Goal: Find specific page/section: Find specific page/section

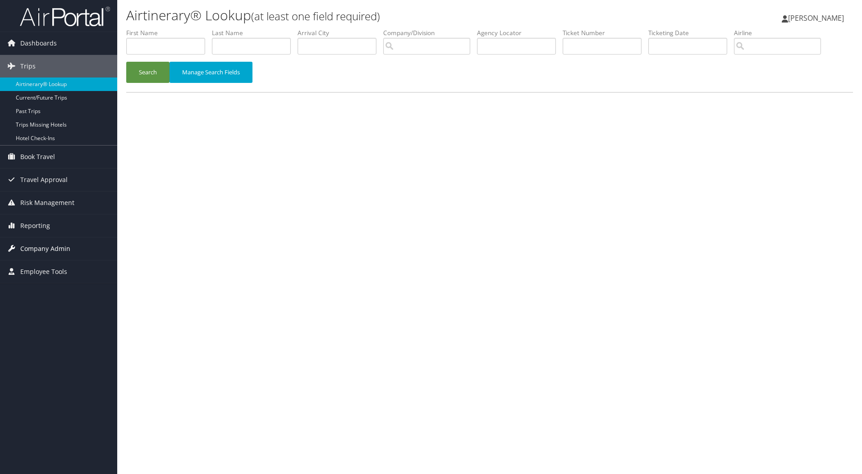
click at [40, 250] on span "Company Admin" at bounding box center [45, 249] width 50 height 23
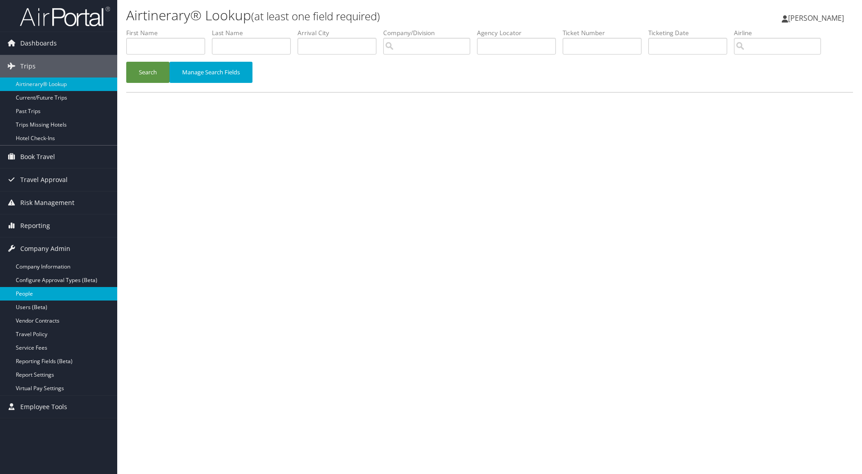
click at [32, 290] on link "People" at bounding box center [58, 294] width 117 height 14
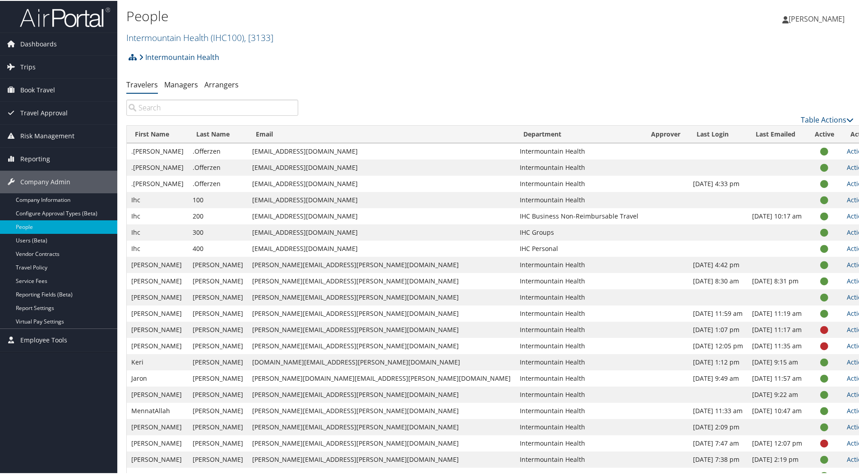
click at [199, 106] on input "search" at bounding box center [212, 107] width 172 height 16
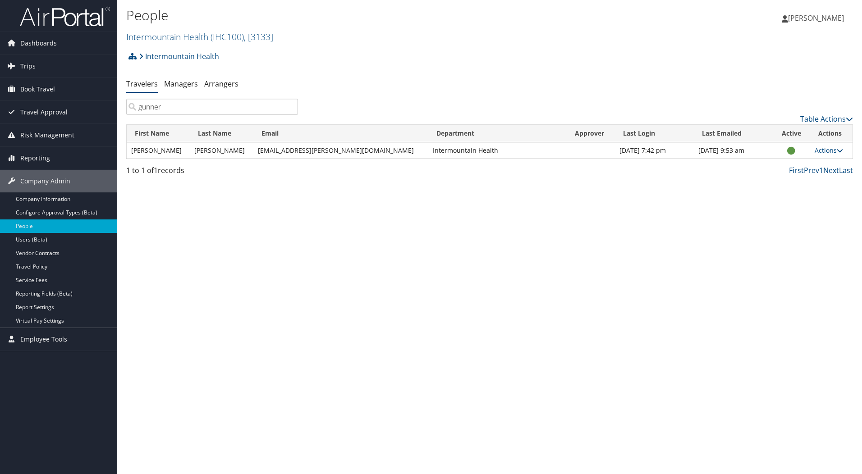
click at [167, 110] on input "gunner" at bounding box center [212, 107] width 172 height 16
drag, startPoint x: 167, startPoint y: 110, endPoint x: 148, endPoint y: 110, distance: 19.4
click at [148, 110] on input "gunner" at bounding box center [212, 107] width 172 height 16
paste input "[PERSON_NAME]"
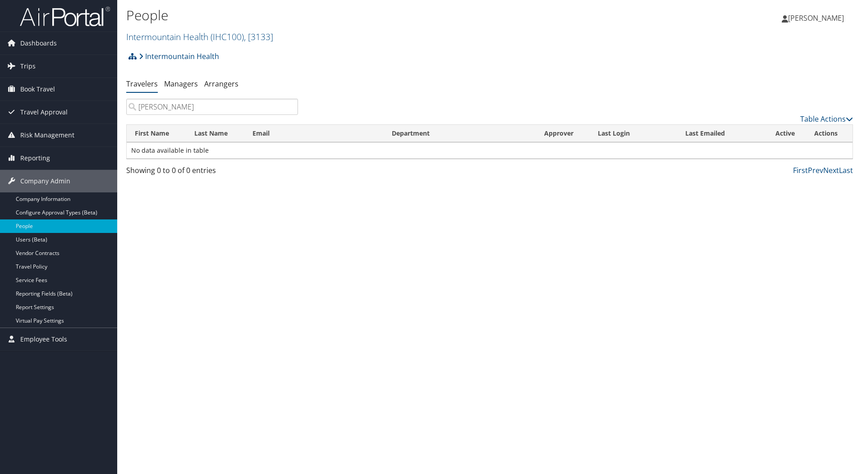
click at [164, 106] on input "[PERSON_NAME]" at bounding box center [212, 107] width 172 height 16
type input "Vandermars"
click at [173, 56] on link "Intermountain Health" at bounding box center [179, 56] width 80 height 18
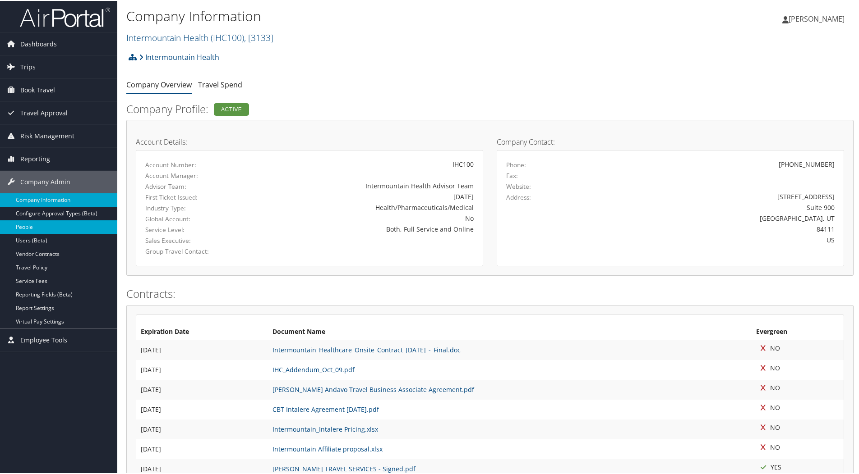
click at [39, 227] on link "People" at bounding box center [58, 227] width 117 height 14
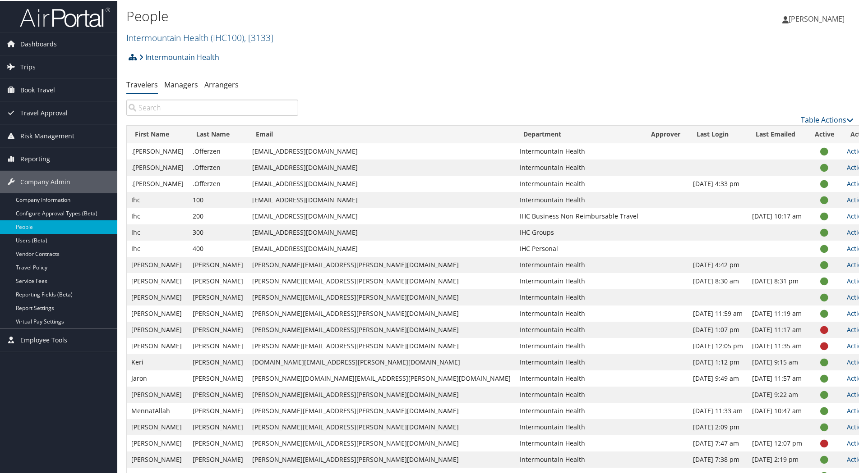
click at [133, 55] on icon at bounding box center [133, 56] width 8 height 7
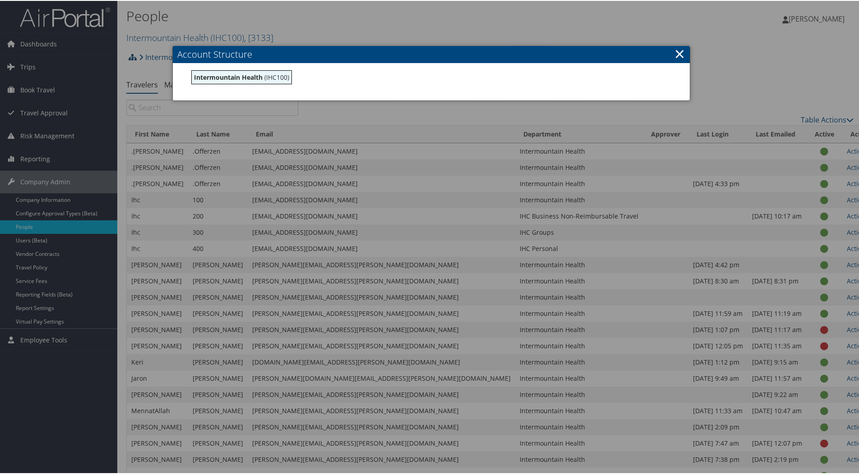
click at [133, 55] on div at bounding box center [431, 237] width 862 height 474
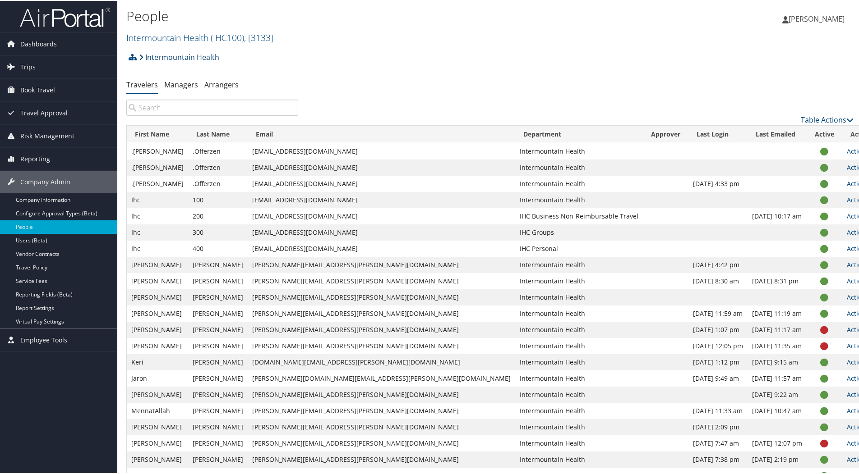
click at [143, 55] on icon at bounding box center [141, 56] width 5 height 7
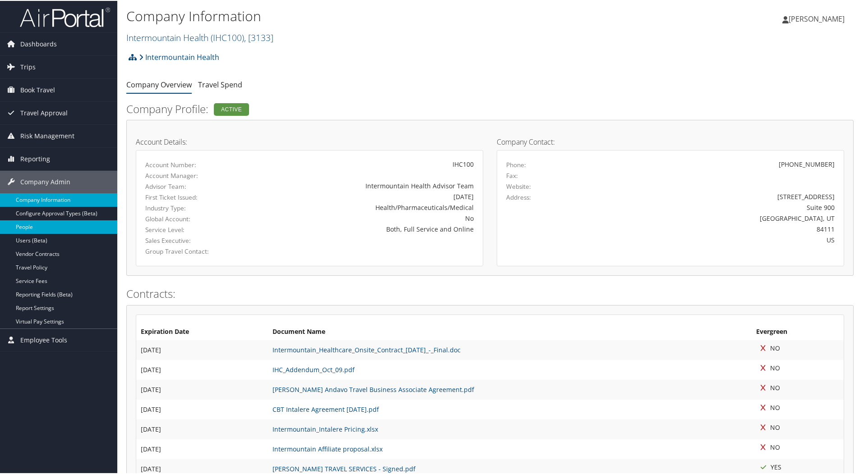
click at [41, 222] on link "People" at bounding box center [58, 227] width 117 height 14
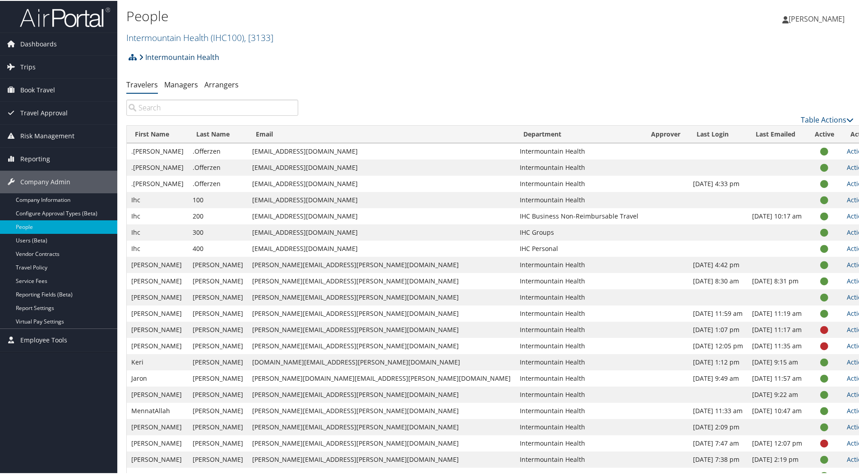
click at [139, 56] on icon at bounding box center [141, 56] width 5 height 7
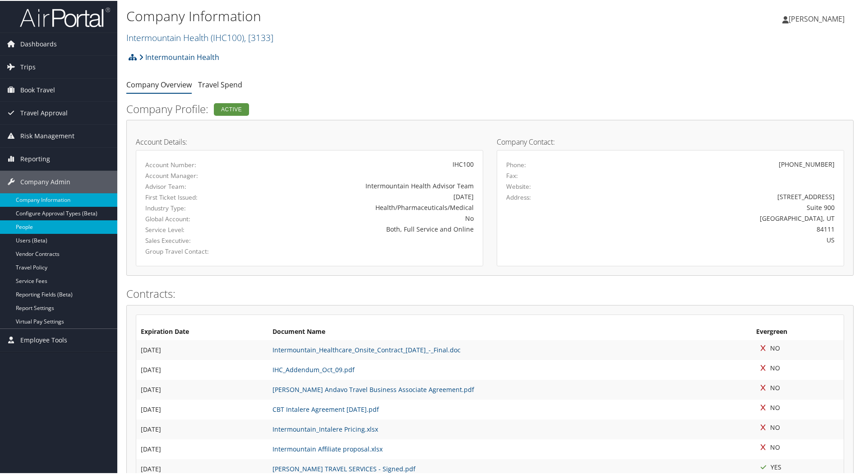
click at [36, 227] on link "People" at bounding box center [58, 227] width 117 height 14
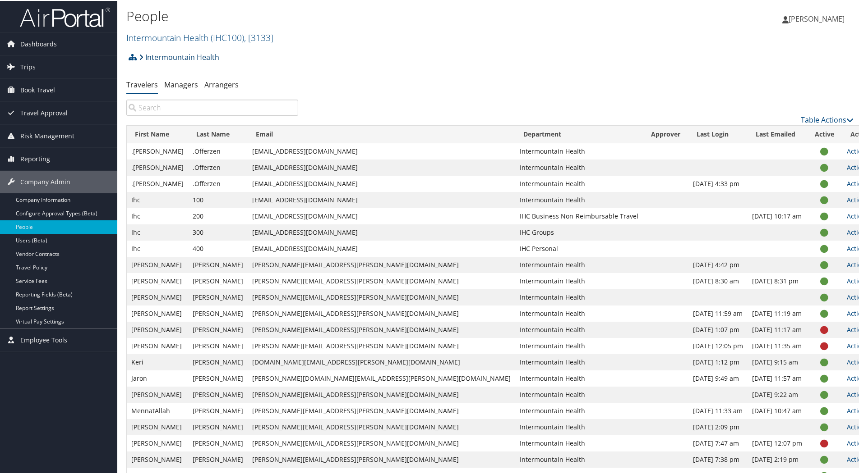
click at [143, 55] on icon at bounding box center [141, 56] width 5 height 7
click at [132, 55] on icon at bounding box center [133, 56] width 8 height 7
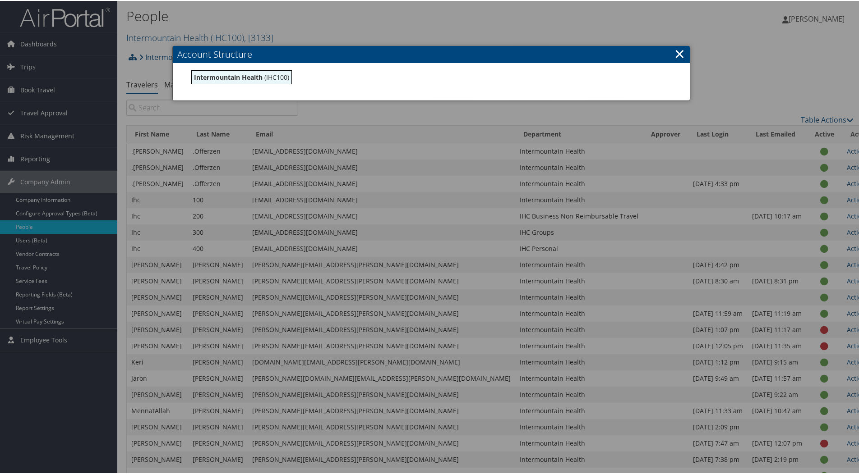
click at [674, 53] on link "×" at bounding box center [679, 53] width 10 height 18
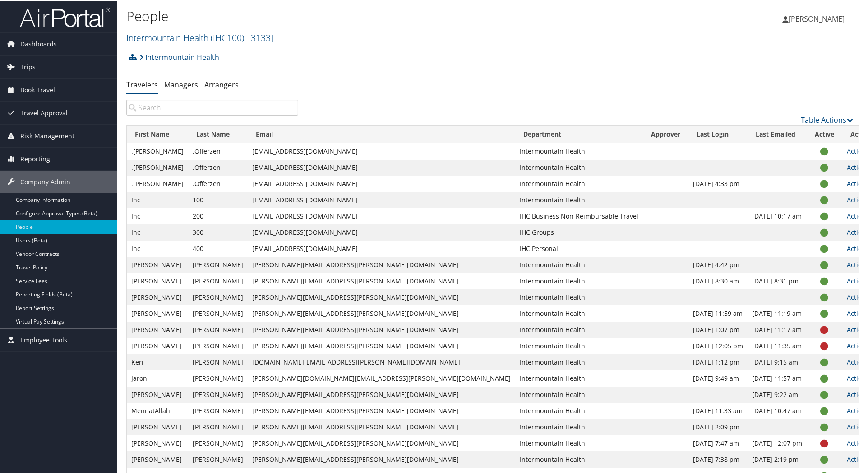
click at [255, 70] on div "Intermountain Health Account Structure Intermountain Health (IHC100) × Create C…" at bounding box center [489, 59] width 727 height 24
click at [414, 82] on ul "Travelers Managers Arrangers" at bounding box center [489, 84] width 727 height 16
